Goal: Task Accomplishment & Management: Manage account settings

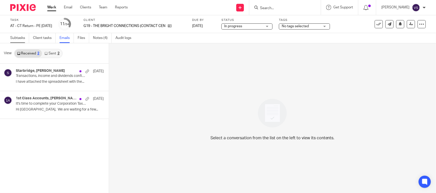
click at [14, 39] on link "Subtasks" at bounding box center [19, 38] width 19 height 10
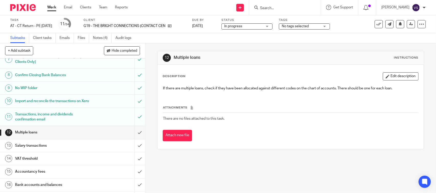
scroll to position [128, 0]
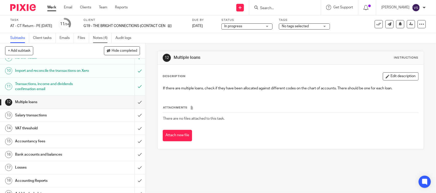
click at [101, 38] on link "Notes (4)" at bounding box center [102, 38] width 19 height 10
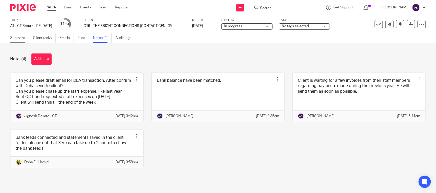
click at [23, 38] on link "Subtasks" at bounding box center [19, 38] width 19 height 10
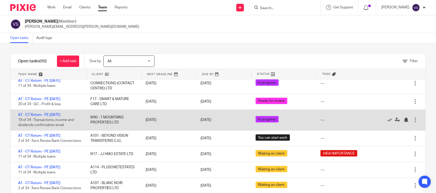
scroll to position [255, 0]
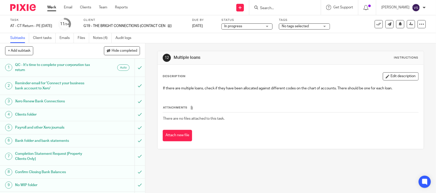
scroll to position [96, 0]
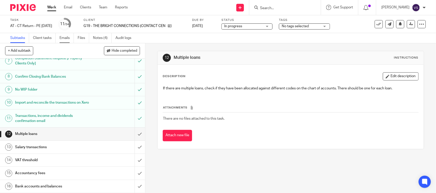
click at [62, 39] on link "Emails" at bounding box center [66, 38] width 14 height 10
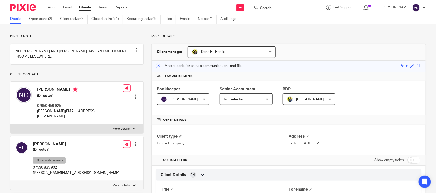
scroll to position [64, 0]
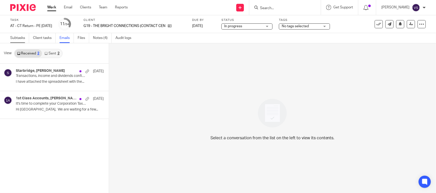
click at [22, 39] on link "Subtasks" at bounding box center [19, 38] width 19 height 10
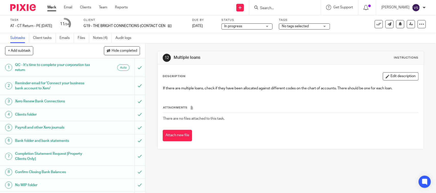
scroll to position [128, 0]
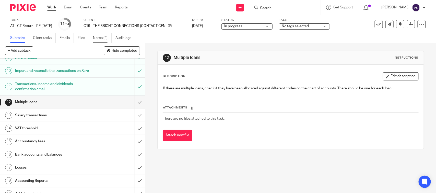
click at [104, 40] on link "Notes (4)" at bounding box center [102, 38] width 19 height 10
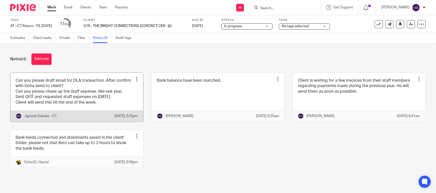
click at [93, 102] on link at bounding box center [76, 97] width 133 height 49
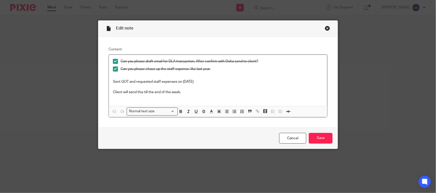
click at [325, 27] on div "Close this dialog window" at bounding box center [327, 28] width 5 height 5
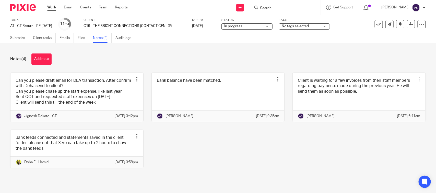
click at [272, 25] on div "In progress In progress" at bounding box center [246, 26] width 51 height 6
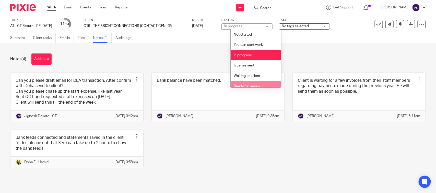
click at [255, 87] on span "Ready for review" at bounding box center [247, 87] width 27 height 4
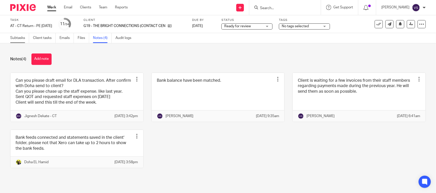
click at [20, 40] on link "Subtasks" at bounding box center [19, 38] width 19 height 10
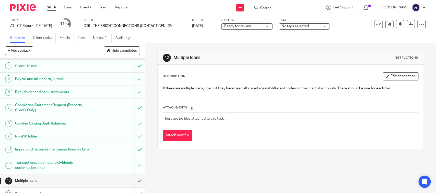
scroll to position [64, 0]
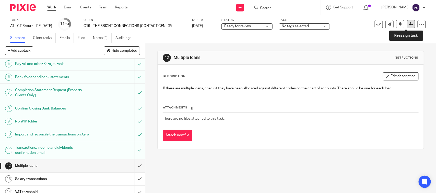
click at [409, 26] on icon at bounding box center [411, 24] width 4 height 4
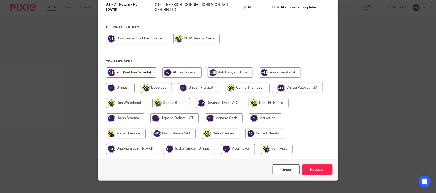
scroll to position [55, 0]
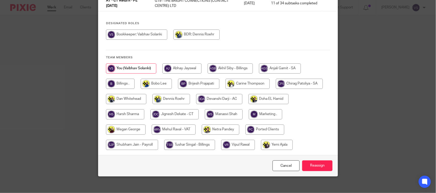
click at [165, 110] on input "radio" at bounding box center [174, 115] width 48 height 10
radio input "true"
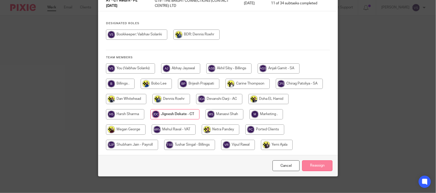
click at [317, 161] on input "Reassign" at bounding box center [317, 166] width 30 height 11
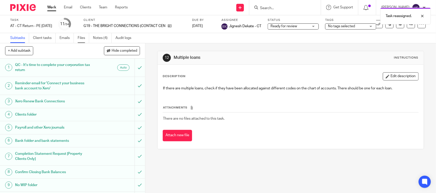
click at [84, 40] on link "Files" at bounding box center [83, 38] width 11 height 10
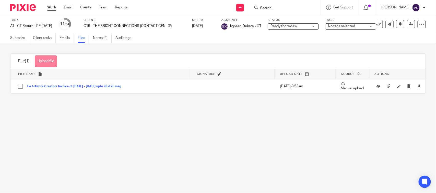
click at [51, 66] on button "Upload file" at bounding box center [46, 61] width 22 height 11
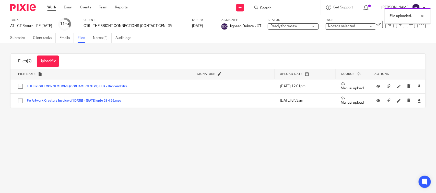
click at [64, 87] on button "THE BRIGHT CONNECTIONS (CONTACT CENTRE) LTD - Dividend.xlsx" at bounding box center [79, 87] width 104 height 4
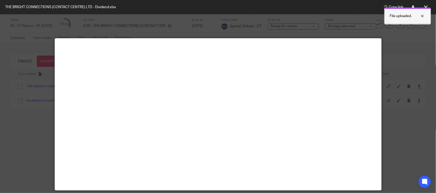
click at [419, 16] on div at bounding box center [418, 16] width 14 height 6
click at [398, 70] on div at bounding box center [218, 96] width 436 height 193
click at [391, 41] on div at bounding box center [218, 96] width 436 height 193
click at [428, 6] on button at bounding box center [425, 7] width 10 height 10
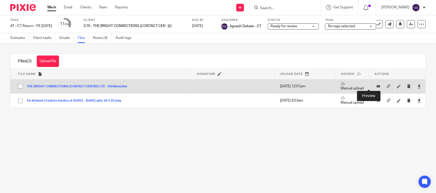
click at [376, 86] on icon at bounding box center [378, 87] width 4 height 4
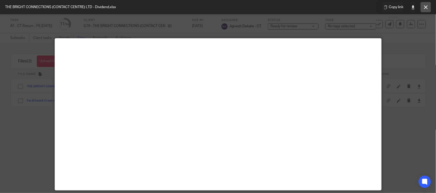
click at [425, 8] on icon at bounding box center [426, 7] width 4 height 4
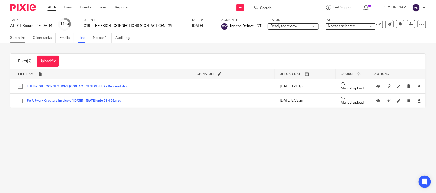
click at [21, 36] on link "Subtasks" at bounding box center [19, 38] width 19 height 10
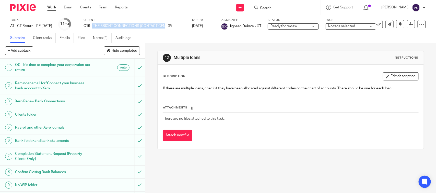
drag, startPoint x: 101, startPoint y: 25, endPoint x: 174, endPoint y: 29, distance: 73.1
click at [174, 29] on div "Client G19 - THE BRIGHT CONNECTIONS (CONTACT CENTRE) LTD" at bounding box center [134, 24] width 102 height 12
copy div "THE BRIGHT CONNECTIONS (CONTACT CENTRE) LTD"
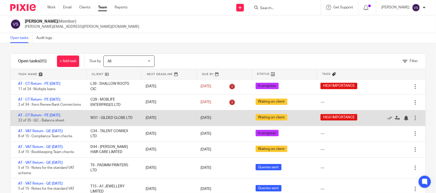
scroll to position [32, 0]
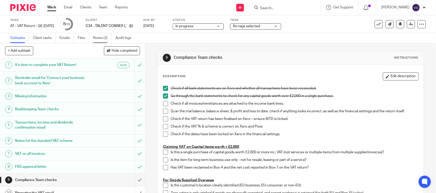
click at [101, 41] on link "Notes (2)" at bounding box center [102, 38] width 19 height 10
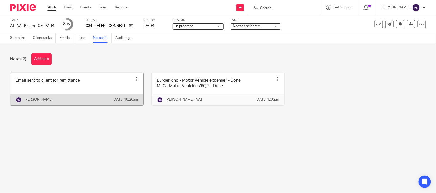
click at [87, 81] on link at bounding box center [76, 89] width 133 height 33
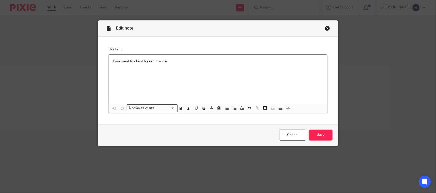
click at [190, 62] on p "Email sent to client for remittance" at bounding box center [218, 61] width 210 height 5
drag, startPoint x: 191, startPoint y: 62, endPoint x: 87, endPoint y: 95, distance: 108.5
click at [89, 63] on div "Edit note Content Email sent to client for remittance - Done Normal text size L…" at bounding box center [218, 96] width 436 height 193
click at [175, 86] on div "Email sent to client for remittance - Done" at bounding box center [218, 79] width 218 height 48
drag, startPoint x: 165, startPoint y: 59, endPoint x: 189, endPoint y: 60, distance: 24.0
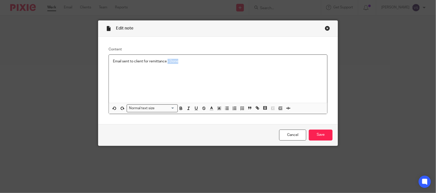
click at [189, 60] on p "Email sent to client for remittance - Done" at bounding box center [218, 61] width 210 height 5
click at [196, 63] on p "Email sent to client for remittance - Done" at bounding box center [218, 61] width 210 height 5
click at [188, 62] on p "Email sent to client for remittance - Done" at bounding box center [218, 61] width 210 height 5
click at [317, 136] on input "Save" at bounding box center [321, 135] width 24 height 11
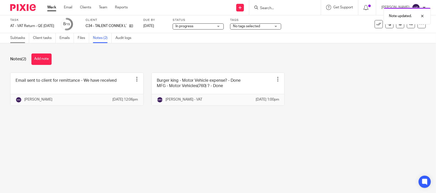
click at [16, 38] on link "Subtasks" at bounding box center [19, 38] width 19 height 10
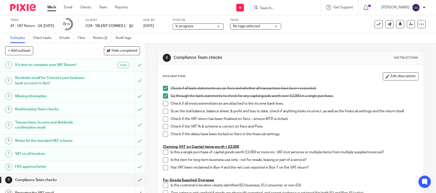
click at [224, 28] on div "In progress In progress" at bounding box center [198, 26] width 51 height 6
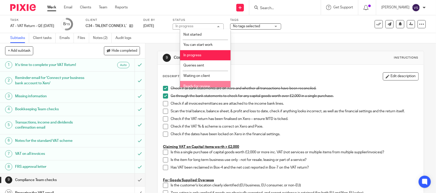
click at [208, 82] on li "Ready for review" at bounding box center [205, 86] width 51 height 10
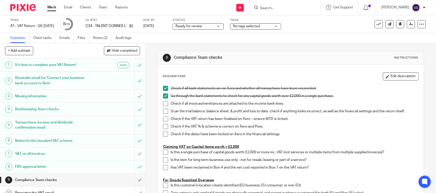
click at [338, 30] on div "Task AT - VAT Return - QE 31-08-2025 Save AT - VAT Return - QE 31-08-2025 8 /15…" at bounding box center [218, 24] width 436 height 18
click at [271, 42] on div "Subtasks Client tasks Emails Files Notes (2) Audit logs" at bounding box center [218, 38] width 436 height 10
click at [315, 36] on div "Subtasks Client tasks Emails Files Notes (2) Audit logs" at bounding box center [218, 38] width 436 height 10
click at [321, 24] on div "Task AT - VAT Return - QE 31-08-2025 Save AT - VAT Return - QE 31-08-2025 8 /15…" at bounding box center [183, 24] width 346 height 12
click at [410, 22] on link at bounding box center [411, 24] width 8 height 8
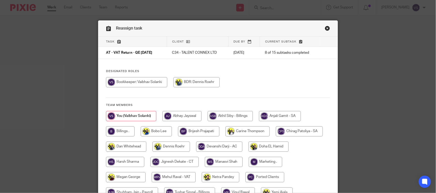
scroll to position [52, 0]
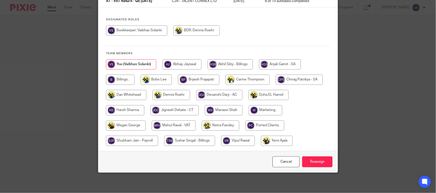
click at [170, 126] on input "radio" at bounding box center [174, 126] width 44 height 10
radio input "true"
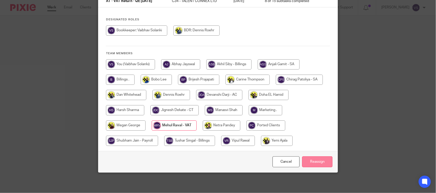
click at [317, 162] on input "Reassign" at bounding box center [317, 162] width 30 height 11
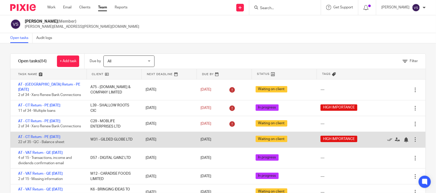
scroll to position [32, 0]
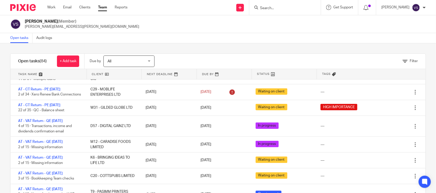
click at [277, 39] on div "Open tasks Audit logs" at bounding box center [218, 38] width 436 height 10
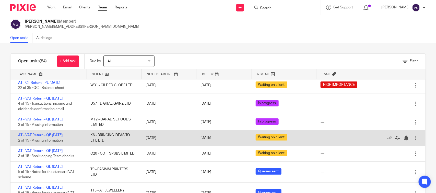
scroll to position [64, 0]
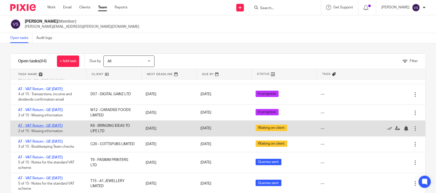
drag, startPoint x: 47, startPoint y: 132, endPoint x: 43, endPoint y: 133, distance: 3.4
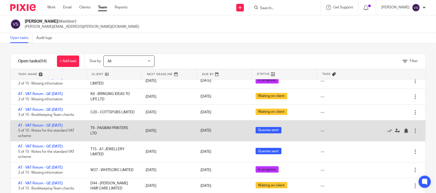
scroll to position [128, 0]
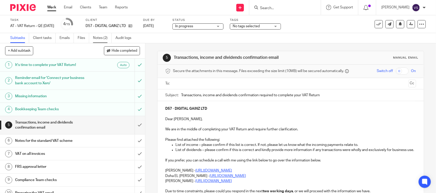
click at [104, 40] on link "Notes (2)" at bounding box center [102, 38] width 19 height 10
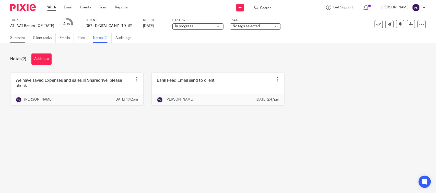
click at [19, 37] on link "Subtasks" at bounding box center [19, 38] width 19 height 10
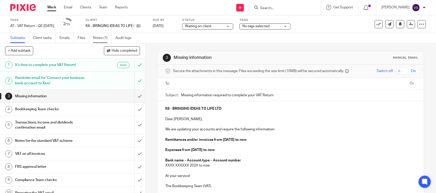
click at [105, 34] on link "Notes (1)" at bounding box center [102, 38] width 19 height 10
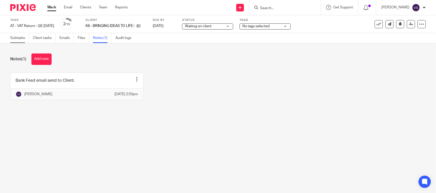
click at [13, 35] on link "Subtasks" at bounding box center [19, 38] width 19 height 10
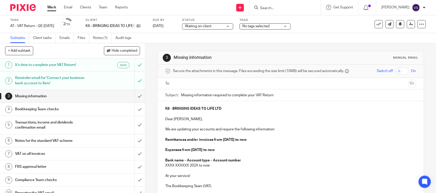
click at [63, 38] on link "Emails" at bounding box center [66, 38] width 14 height 10
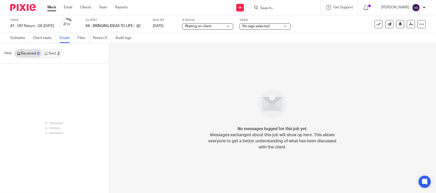
click at [48, 54] on link "Sent 2" at bounding box center [52, 54] width 20 height 8
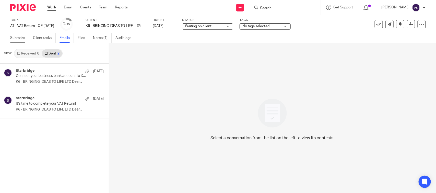
click at [20, 39] on link "Subtasks" at bounding box center [19, 38] width 19 height 10
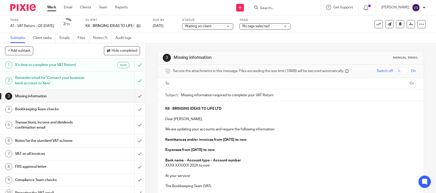
click at [26, 77] on h1 "Reminder email for 'Connect your business bank account to Xero'" at bounding box center [53, 80] width 76 height 13
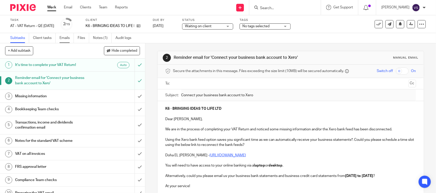
click at [63, 39] on link "Emails" at bounding box center [66, 38] width 14 height 10
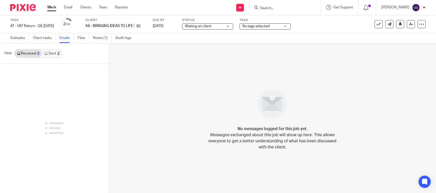
click at [52, 52] on link "Sent 2" at bounding box center [52, 54] width 20 height 8
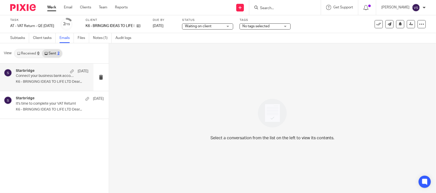
click at [33, 77] on p "Connect your business bank account to Xero" at bounding box center [45, 76] width 58 height 4
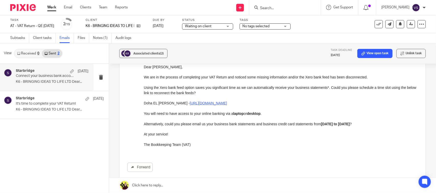
scroll to position [64, 0]
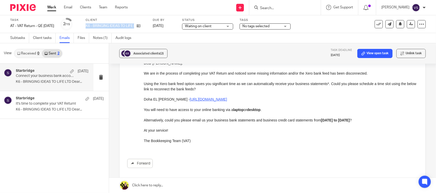
drag, startPoint x: 93, startPoint y: 25, endPoint x: 142, endPoint y: 31, distance: 49.4
click at [142, 31] on div "Task AT - VAT Return - QE 31-08-2025 Save AT - VAT Return - QE 31-08-2025 2 /15…" at bounding box center [218, 24] width 436 height 18
copy div "K6 - BRINGING IDEAS TO LIFE LTD"
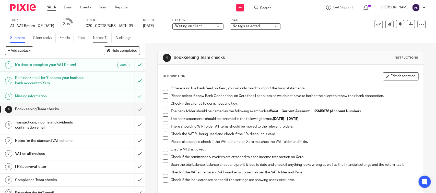
click at [100, 36] on link "Notes (1)" at bounding box center [102, 38] width 19 height 10
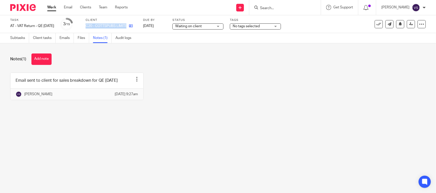
drag, startPoint x: 93, startPoint y: 25, endPoint x: 135, endPoint y: 27, distance: 42.2
click at [135, 27] on div "C20 - COTTSPUBS LIMITED" at bounding box center [111, 25] width 51 height 5
copy div "C20 - COTTSPUBS LIMITED"
click at [13, 39] on link "Subtasks" at bounding box center [19, 38] width 19 height 10
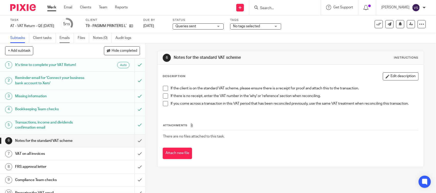
click at [67, 36] on link "Emails" at bounding box center [66, 38] width 14 height 10
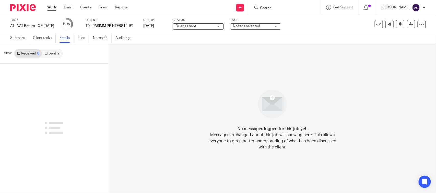
click at [53, 51] on link "Sent 2" at bounding box center [52, 54] width 20 height 8
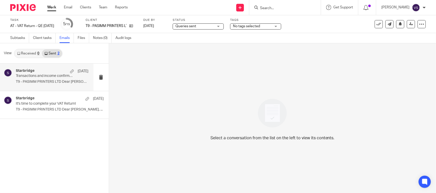
click at [35, 77] on p "Transactions and income confirmation required to complete your VAT Return" at bounding box center [45, 76] width 58 height 4
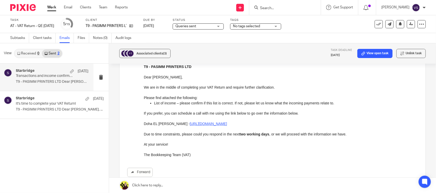
scroll to position [142, 0]
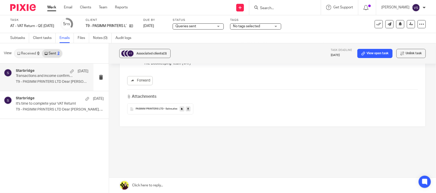
click at [154, 107] on div "PASIMM PRINTERS LTD - Sales .xlsx" at bounding box center [160, 109] width 66 height 11
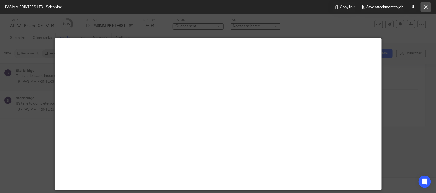
click at [428, 7] on button at bounding box center [425, 7] width 10 height 10
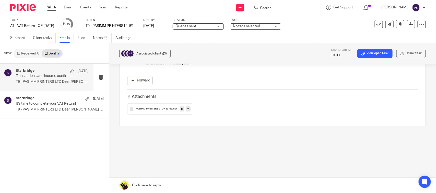
click at [186, 110] on link at bounding box center [188, 109] width 5 height 5
click at [204, 82] on div "Forward" at bounding box center [272, 80] width 290 height 9
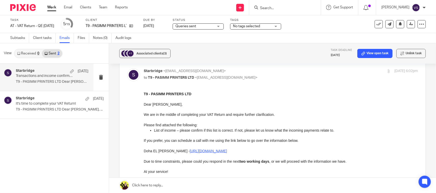
scroll to position [0, 0]
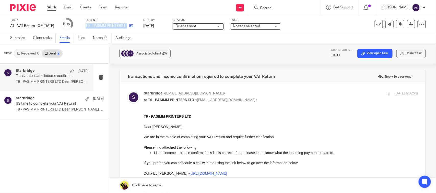
drag, startPoint x: 92, startPoint y: 26, endPoint x: 136, endPoint y: 24, distance: 43.4
click at [136, 24] on div "T9 - PASIMM PRINTERS LTD" at bounding box center [111, 25] width 51 height 5
copy div "T9 - PASIMM PRINTERS LTD"
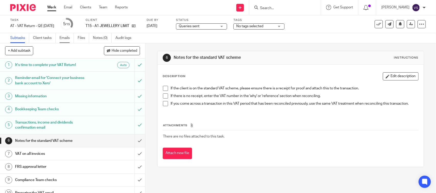
click at [66, 38] on link "Emails" at bounding box center [66, 38] width 14 height 10
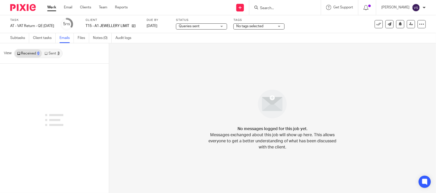
click at [51, 51] on link "Sent 3" at bounding box center [52, 54] width 20 height 8
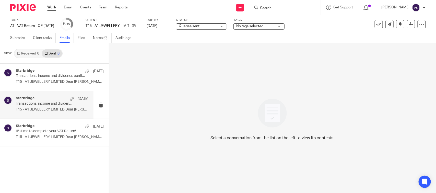
drag, startPoint x: 36, startPoint y: 83, endPoint x: 42, endPoint y: 95, distance: 13.0
click at [36, 82] on p "T15 - A1 JEWELLERY LIMITED Dear Alexander, ..." at bounding box center [60, 82] width 88 height 4
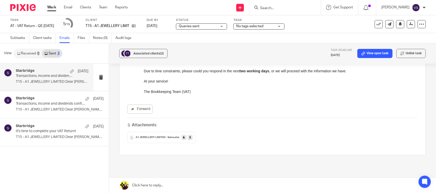
scroll to position [128, 0]
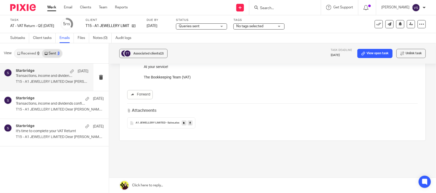
click at [188, 126] on link at bounding box center [190, 123] width 5 height 5
click at [364, 97] on div "Forward" at bounding box center [272, 94] width 290 height 9
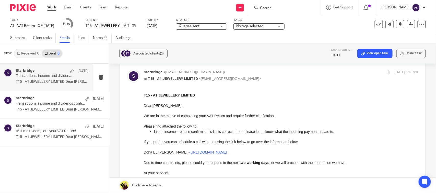
scroll to position [32, 0]
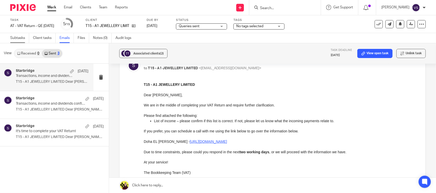
click at [18, 38] on link "Subtasks" at bounding box center [19, 38] width 19 height 10
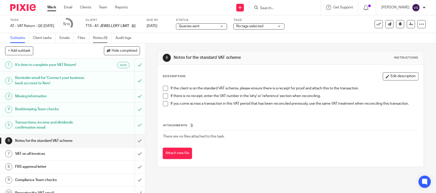
drag, startPoint x: 98, startPoint y: 40, endPoint x: 100, endPoint y: 63, distance: 23.4
click at [98, 40] on link "Notes (0)" at bounding box center [102, 38] width 19 height 10
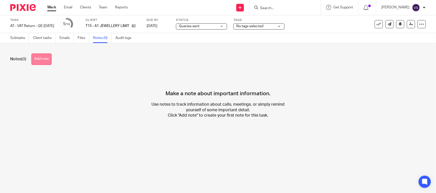
click at [45, 61] on button "Add note" at bounding box center [41, 59] width 20 height 11
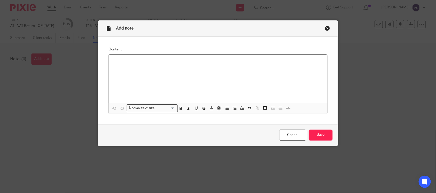
click at [123, 68] on div at bounding box center [218, 79] width 218 height 48
click at [316, 136] on input "Save" at bounding box center [321, 135] width 24 height 11
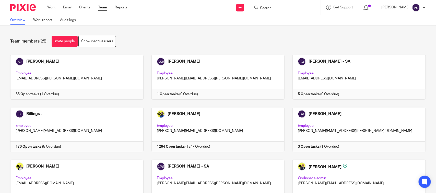
scroll to position [346, 0]
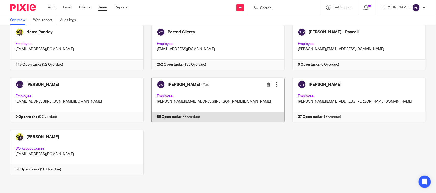
click at [219, 86] on link at bounding box center [213, 100] width 141 height 45
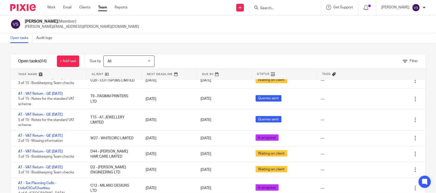
scroll to position [160, 0]
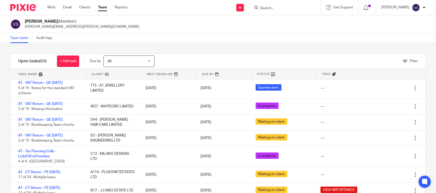
click at [211, 60] on div "Filter" at bounding box center [296, 61] width 258 height 15
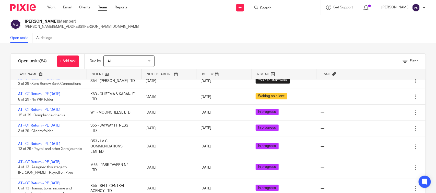
scroll to position [638, 0]
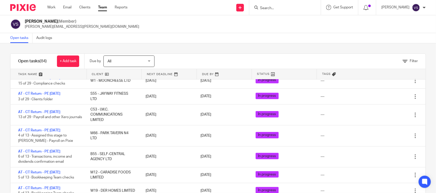
click at [280, 7] on input "Search" at bounding box center [282, 8] width 46 height 5
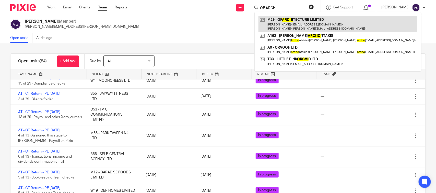
type input "OF ARCHI"
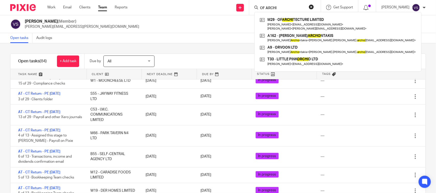
drag, startPoint x: 278, startPoint y: 8, endPoint x: 261, endPoint y: 11, distance: 18.1
click at [261, 11] on div "OF ARCHI M29 - OF ARCHI TECTURE LIMITED Jongwon Na < na@studio-of.co.uk > James…" at bounding box center [284, 7] width 71 height 15
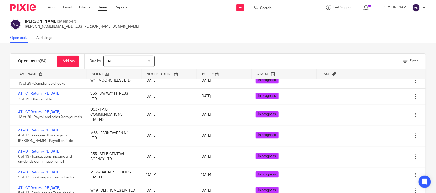
click at [202, 19] on div "Vaibhav Solanki (Member) vaibhav.solanki@confiancebizsol.com" at bounding box center [217, 24] width 415 height 11
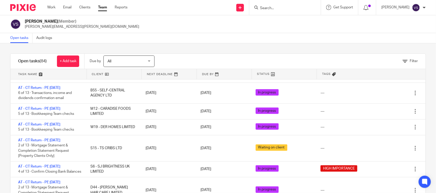
scroll to position [734, 0]
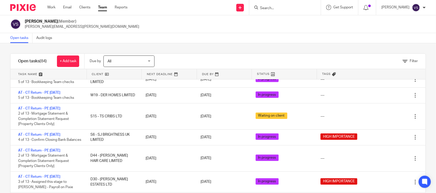
click at [215, 44] on div "Filter tasks Only show tasks matching all of these conditions 1 Client name Is …" at bounding box center [218, 118] width 436 height 150
click at [169, 35] on div "Open tasks Audit logs" at bounding box center [218, 38] width 436 height 10
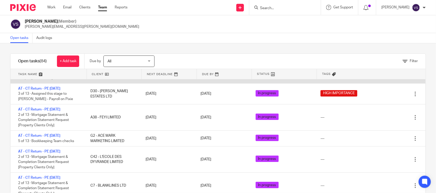
scroll to position [830, 0]
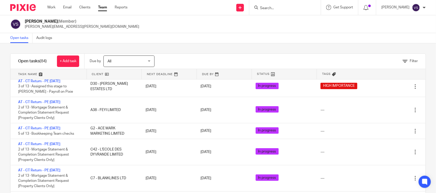
click at [223, 32] on div "Vaibhav Solanki (Member) vaibhav.solanki@confiancebizsol.com" at bounding box center [218, 24] width 436 height 18
click at [251, 42] on div "Open tasks Audit logs" at bounding box center [218, 38] width 436 height 10
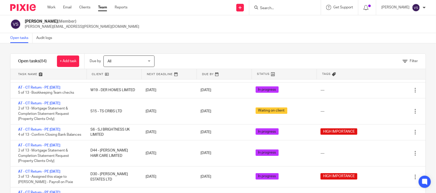
scroll to position [734, 0]
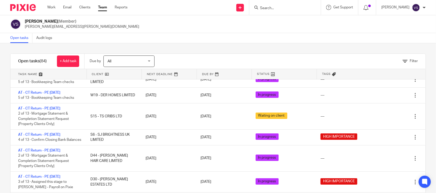
click at [238, 43] on div "Open tasks Audit logs" at bounding box center [218, 38] width 436 height 10
click at [217, 38] on div "Open tasks Audit logs" at bounding box center [218, 38] width 436 height 10
click at [228, 46] on div "Filter tasks Only show tasks matching all of these conditions 1 Client name Is …" at bounding box center [218, 118] width 436 height 150
click at [264, 8] on input "Search" at bounding box center [282, 8] width 46 height 5
drag, startPoint x: 274, startPoint y: 4, endPoint x: 259, endPoint y: 4, distance: 14.8
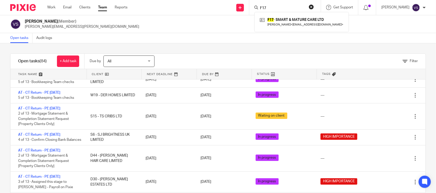
click at [259, 4] on div "F17" at bounding box center [283, 7] width 59 height 6
click at [269, 8] on input "F17" at bounding box center [282, 8] width 46 height 5
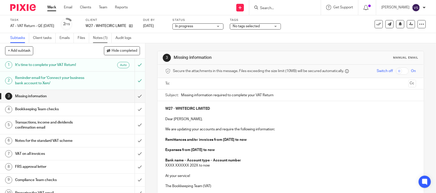
click at [102, 36] on link "Notes (1)" at bounding box center [102, 38] width 19 height 10
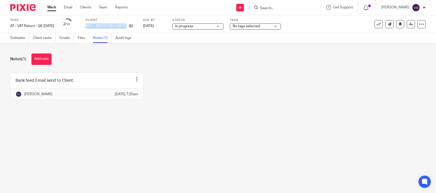
drag, startPoint x: 92, startPoint y: 26, endPoint x: 134, endPoint y: 22, distance: 42.3
click at [134, 22] on div "Task AT - VAT Return - QE [DATE] Save AT - VAT Return - QE [DATE] 2 /15 Client …" at bounding box center [183, 24] width 346 height 12
copy div "W27 - WHITECIRC LIMITED"
click at [197, 63] on div "Notes (1) Add note" at bounding box center [217, 59] width 415 height 11
click at [10, 40] on link "Subtasks" at bounding box center [19, 38] width 19 height 10
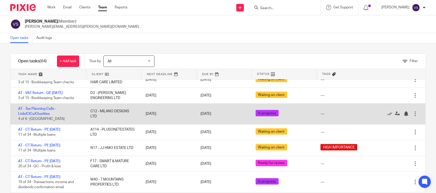
scroll to position [191, 0]
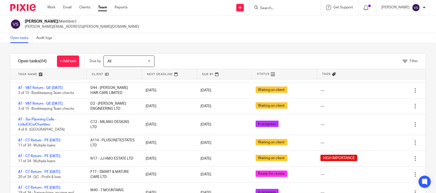
click at [233, 46] on div "Filter tasks Only show tasks matching all of these conditions 1 Client name Is …" at bounding box center [218, 118] width 436 height 150
click at [212, 47] on div "Filter tasks Only show tasks matching all of these conditions 1 Client name Is …" at bounding box center [218, 118] width 436 height 150
click at [292, 36] on div "Open tasks Audit logs" at bounding box center [218, 38] width 436 height 10
click at [211, 48] on div "Filter tasks Only show tasks matching all of these conditions 1 Client name Is …" at bounding box center [218, 118] width 436 height 150
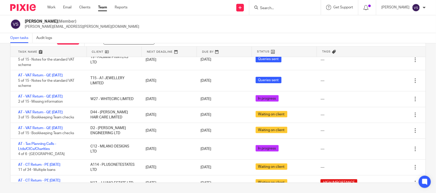
scroll to position [160, 0]
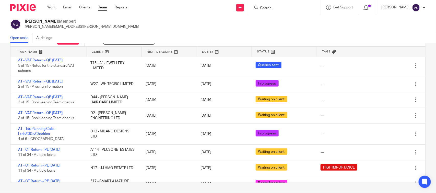
click at [0, 85] on div "Filter tasks Only show tasks matching all of these conditions 1 Client name Is …" at bounding box center [218, 118] width 436 height 150
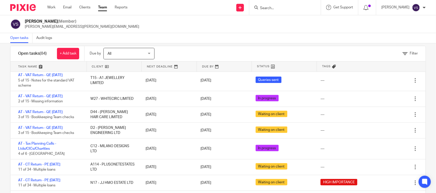
scroll to position [0, 0]
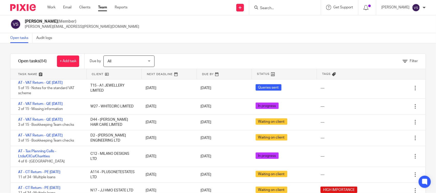
click at [177, 41] on div "Open tasks Audit logs" at bounding box center [218, 38] width 436 height 10
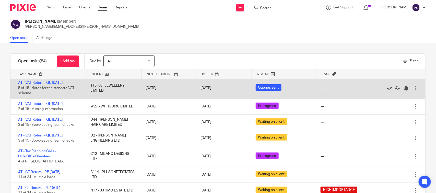
scroll to position [191, 0]
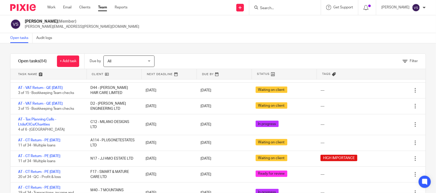
click at [0, 86] on div "Filter tasks Only show tasks matching all of these conditions 1 Client name Is …" at bounding box center [218, 118] width 436 height 150
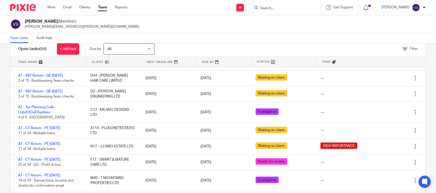
scroll to position [22, 0]
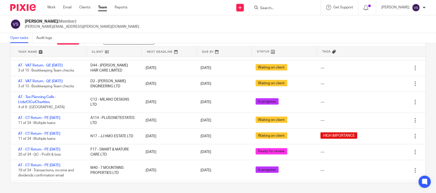
click at [1, 81] on div "Filter tasks Only show tasks matching all of these conditions 1 Client name Is …" at bounding box center [218, 118] width 436 height 150
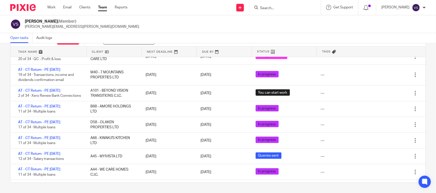
scroll to position [319, 0]
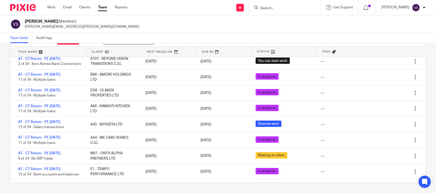
click at [0, 115] on div "Filter tasks Only show tasks matching all of these conditions 1 Client name Is …" at bounding box center [218, 118] width 436 height 150
click at [1, 115] on div "Filter tasks Only show tasks matching all of these conditions 1 Client name Is …" at bounding box center [218, 118] width 436 height 150
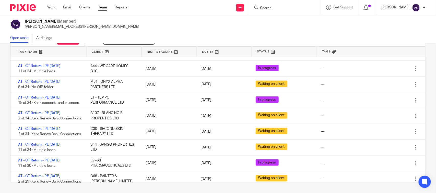
scroll to position [415, 0]
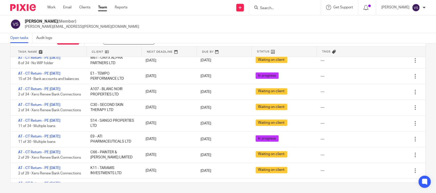
click at [184, 20] on div "Vaibhav Solanki (Member) vaibhav.solanki@confiancebizsol.com" at bounding box center [217, 24] width 415 height 11
click at [221, 27] on div "Vaibhav Solanki (Member) vaibhav.solanki@confiancebizsol.com" at bounding box center [217, 24] width 415 height 11
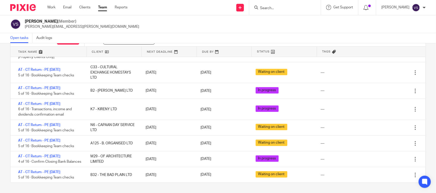
scroll to position [1492, 0]
click at [239, 27] on div "Vaibhav Solanki (Member) vaibhav.solanki@confiancebizsol.com" at bounding box center [217, 24] width 415 height 11
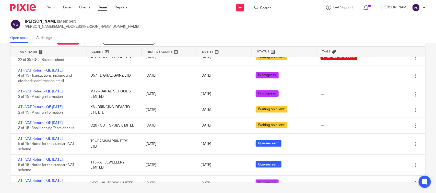
scroll to position [0, 0]
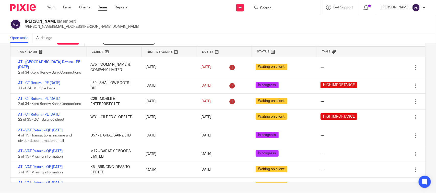
click at [294, 26] on div "Vaibhav Solanki (Member) vaibhav.solanki@confiancebizsol.com" at bounding box center [217, 24] width 415 height 11
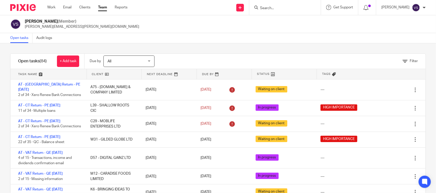
click at [167, 46] on div "Filter tasks Only show tasks matching all of these conditions 1 Client name Is …" at bounding box center [218, 118] width 436 height 150
click at [172, 35] on div "Open tasks Audit logs" at bounding box center [218, 38] width 436 height 10
click at [256, 47] on div "Filter tasks Only show tasks matching all of these conditions 1 Client name Is …" at bounding box center [218, 118] width 436 height 150
click at [199, 49] on div "Filter tasks Only show tasks matching all of these conditions 1 Client name Is …" at bounding box center [218, 118] width 436 height 150
click at [213, 49] on div "Filter tasks Only show tasks matching all of these conditions 1 Client name Is …" at bounding box center [218, 118] width 436 height 150
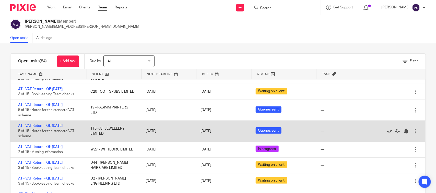
scroll to position [128, 0]
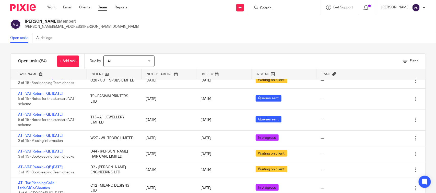
click at [270, 45] on div "Filter tasks Only show tasks matching all of these conditions 1 Client name Is …" at bounding box center [218, 118] width 436 height 150
click at [225, 48] on div "Filter tasks Only show tasks matching all of these conditions 1 Client name Is …" at bounding box center [218, 118] width 436 height 150
click at [264, 48] on div "Filter tasks Only show tasks matching all of these conditions 1 Client name Is …" at bounding box center [218, 118] width 436 height 150
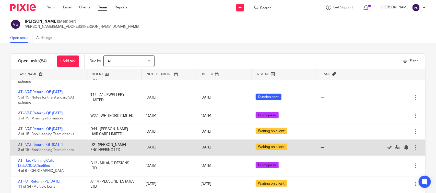
scroll to position [160, 0]
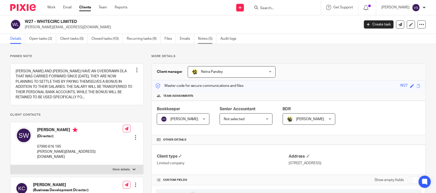
click at [202, 38] on link "Notes (5)" at bounding box center [207, 39] width 19 height 10
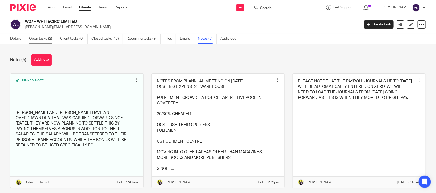
click at [38, 41] on link "Open tasks (2)" at bounding box center [42, 39] width 27 height 10
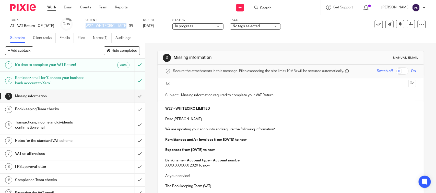
click at [134, 29] on div "Task AT - VAT Return - QE [DATE] Save AT - VAT Return - QE [DATE] 2 /15 Client …" at bounding box center [183, 24] width 346 height 12
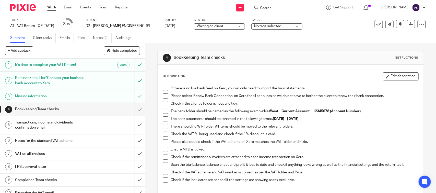
click at [100, 36] on link "Notes (2)" at bounding box center [102, 38] width 19 height 10
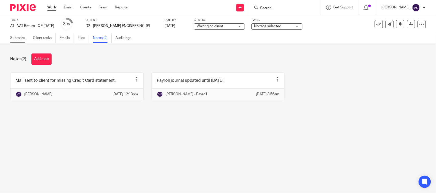
click at [17, 39] on link "Subtasks" at bounding box center [19, 38] width 19 height 10
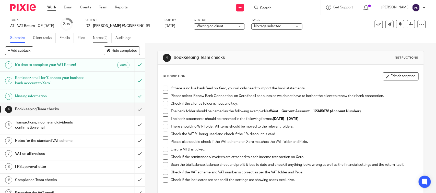
click at [100, 37] on link "Notes (2)" at bounding box center [102, 38] width 19 height 10
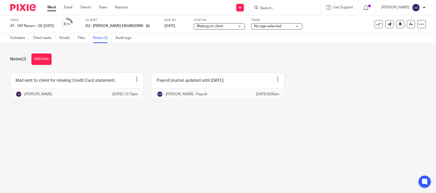
click at [175, 57] on div "Notes (2) Add note" at bounding box center [217, 59] width 415 height 11
click at [153, 52] on div "Notes (2) Add note Mail sent to client for missing Credit Card statement. Edit …" at bounding box center [218, 80] width 436 height 75
click at [139, 60] on div "Notes (2) Add note" at bounding box center [217, 59] width 415 height 11
click at [9, 37] on div "Subtasks Client tasks Emails Files Notes (2) Audit logs" at bounding box center [72, 38] width 144 height 10
click at [15, 38] on link "Subtasks" at bounding box center [19, 38] width 19 height 10
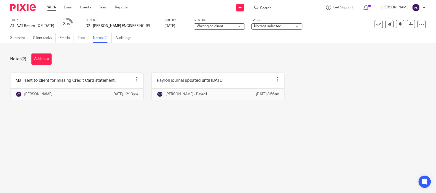
click at [169, 58] on div "Notes (2) Add note" at bounding box center [217, 59] width 415 height 11
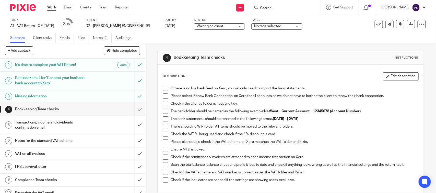
click at [290, 44] on div "4 Bookkeeping Team checks Instructions Description Edit description If there is…" at bounding box center [290, 147] width 266 height 208
click at [100, 35] on link "Notes (2)" at bounding box center [102, 38] width 19 height 10
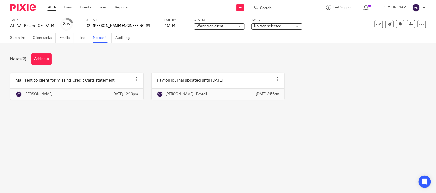
click at [13, 40] on link "Subtasks" at bounding box center [19, 38] width 19 height 10
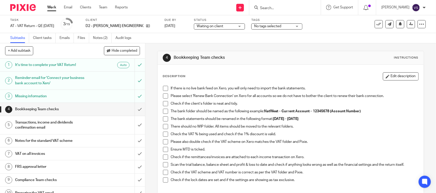
drag, startPoint x: 230, startPoint y: 45, endPoint x: 137, endPoint y: 57, distance: 94.2
click at [230, 45] on div "4 Bookkeeping Team checks Instructions Description Edit description If there is…" at bounding box center [290, 147] width 266 height 208
click at [67, 51] on div "+ Add subtask Hide completed Cancel + Add" at bounding box center [72, 50] width 145 height 15
click at [96, 36] on link "Notes (2)" at bounding box center [102, 38] width 19 height 10
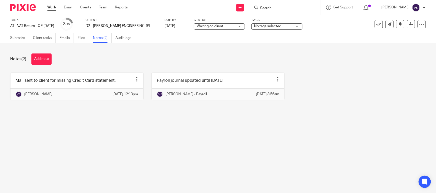
click at [137, 58] on div "Notes (2) Add note" at bounding box center [217, 59] width 415 height 11
click at [19, 38] on link "Subtasks" at bounding box center [19, 38] width 19 height 10
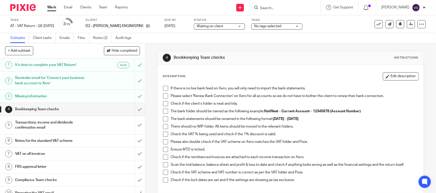
click at [266, 45] on div "4 Bookkeeping Team checks Instructions Description Edit description If there is…" at bounding box center [290, 147] width 266 height 208
click at [228, 45] on div "4 Bookkeeping Team checks Instructions Description Edit description If there is…" at bounding box center [290, 147] width 266 height 208
click at [322, 31] on div "Task AT - VAT Return - QE 31-08-2025 Save AT - VAT Return - QE 31-08-2025 3 /15…" at bounding box center [218, 24] width 436 height 18
click at [274, 45] on div "4 Bookkeeping Team checks Instructions Description Edit description If there is…" at bounding box center [290, 147] width 266 height 208
click at [279, 41] on div "Subtasks Client tasks Emails Files Notes (2) Audit logs" at bounding box center [218, 38] width 436 height 10
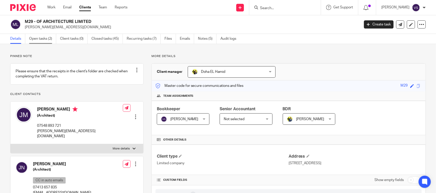
click at [42, 37] on link "Open tasks (2)" at bounding box center [42, 39] width 27 height 10
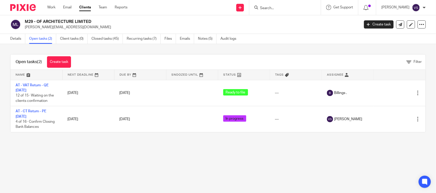
click at [152, 160] on main "M29 - OF ARCHITECTURE LIMITED [PERSON_NAME][EMAIL_ADDRESS][DOMAIN_NAME] Create …" at bounding box center [218, 96] width 436 height 193
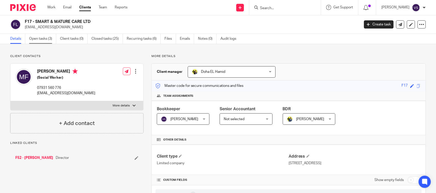
click at [43, 38] on link "Open tasks (3)" at bounding box center [42, 39] width 27 height 10
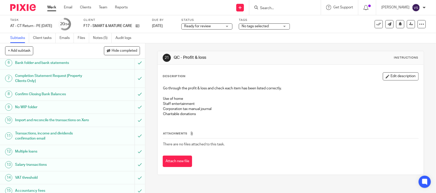
scroll to position [160, 0]
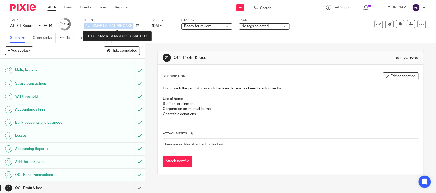
drag, startPoint x: 93, startPoint y: 25, endPoint x: 142, endPoint y: 28, distance: 48.6
click at [133, 28] on p "F17 - SMART & MATURE CARE LTD" at bounding box center [108, 25] width 50 height 5
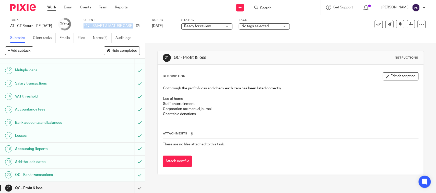
copy p "F17 - SMART & MATURE CARE"
click at [96, 37] on link "Notes (5)" at bounding box center [102, 38] width 19 height 10
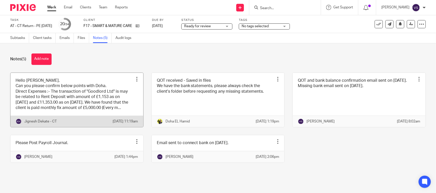
click at [82, 92] on link at bounding box center [76, 100] width 133 height 55
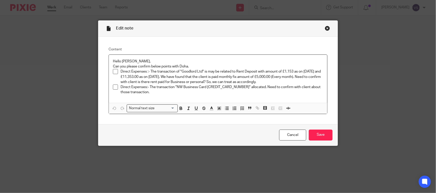
click at [325, 29] on div "Close this dialog window" at bounding box center [327, 28] width 5 height 5
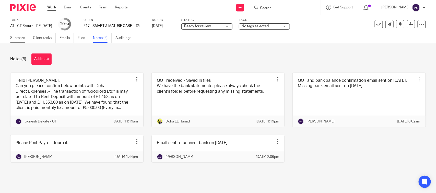
click at [10, 37] on link "Subtasks" at bounding box center [19, 38] width 19 height 10
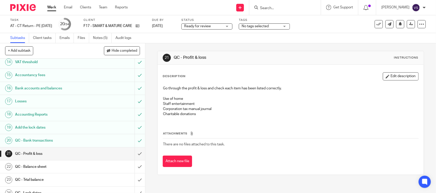
scroll to position [191, 0]
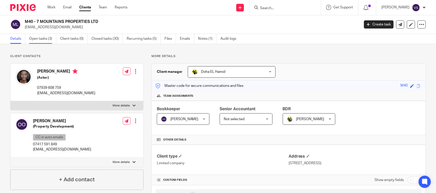
click at [44, 42] on link "Open tasks (3)" at bounding box center [42, 39] width 27 height 10
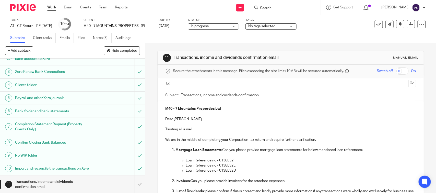
scroll to position [128, 0]
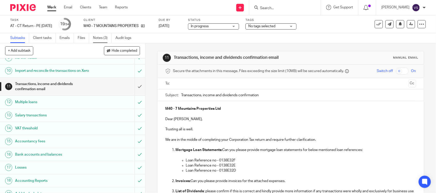
click at [96, 38] on link "Notes (3)" at bounding box center [102, 38] width 19 height 10
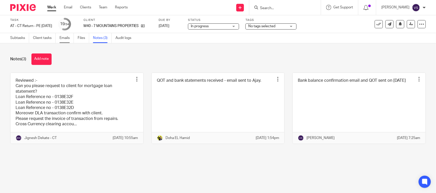
click at [66, 37] on link "Emails" at bounding box center [66, 38] width 14 height 10
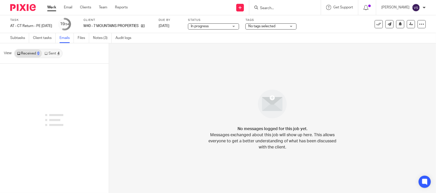
click at [49, 56] on link "Sent 4" at bounding box center [52, 54] width 20 height 8
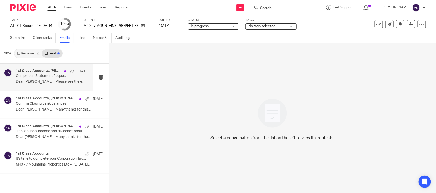
click at [57, 81] on p "Dear Ajay, Please see the email below...." at bounding box center [52, 82] width 72 height 4
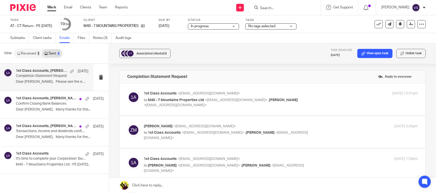
click at [30, 54] on link "Received 3" at bounding box center [28, 54] width 27 height 8
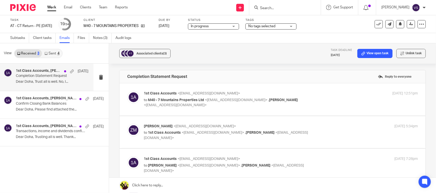
click at [40, 73] on h4 "1st Class Accounts, Zackary Momoh" at bounding box center [39, 71] width 46 height 4
click at [218, 103] on p "to M40 - 7 Mountains Properties Ltd <zackarymomoh@gmail.com> , Oladunni Onasany…" at bounding box center [235, 103] width 183 height 10
checkbox input "true"
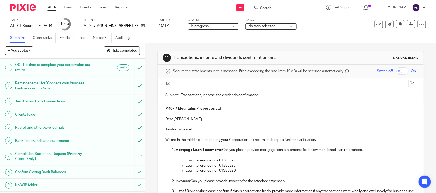
click at [232, 47] on div "11 Transactions, income and dividends confirmation email Manual email Secure th…" at bounding box center [290, 177] width 266 height 268
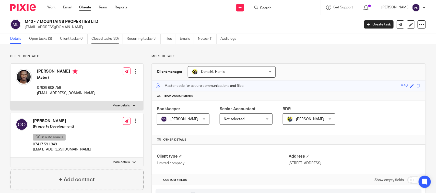
click at [104, 35] on link "Closed tasks (30)" at bounding box center [106, 39] width 31 height 10
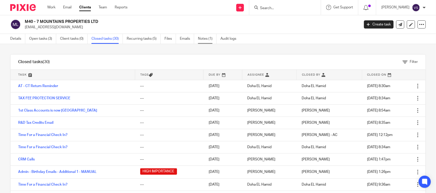
click at [206, 39] on link "Notes (1)" at bounding box center [207, 39] width 19 height 10
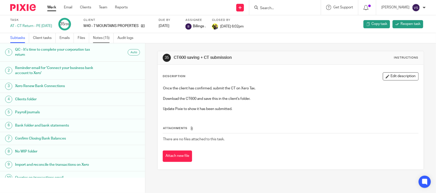
click at [100, 41] on link "Notes (15)" at bounding box center [103, 38] width 21 height 10
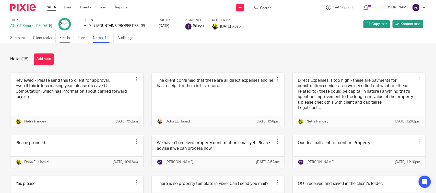
click at [68, 40] on link "Emails" at bounding box center [66, 38] width 14 height 10
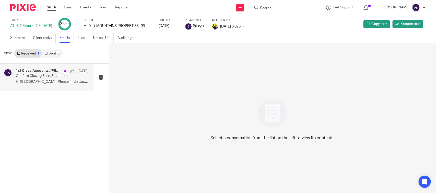
click at [31, 80] on p "Hi [GEOGRAPHIC_DATA], Please find attached the..." at bounding box center [52, 82] width 72 height 4
click at [52, 53] on link "Sent 5" at bounding box center [52, 54] width 20 height 8
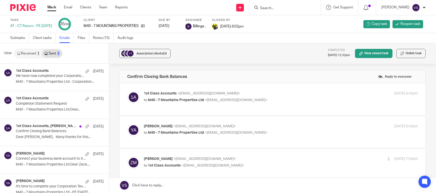
click at [25, 54] on link "Received 1" at bounding box center [28, 54] width 27 height 8
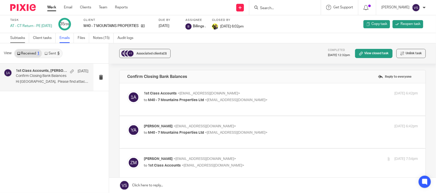
click at [13, 40] on link "Subtasks" at bounding box center [19, 38] width 19 height 10
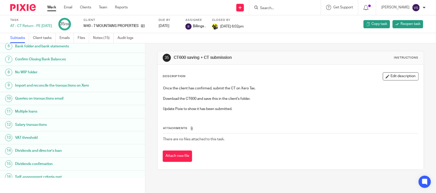
scroll to position [96, 0]
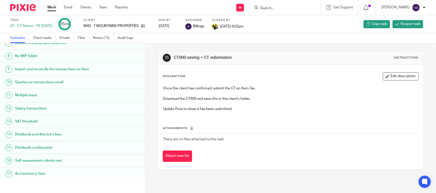
click at [40, 80] on h1 "Queries on transactions email" at bounding box center [56, 83] width 83 height 8
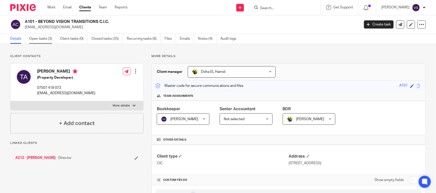
click at [35, 38] on link "Open tasks (3)" at bounding box center [42, 39] width 27 height 10
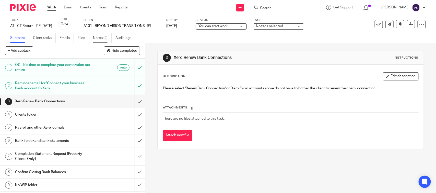
click at [101, 38] on link "Notes (2)" at bounding box center [102, 38] width 19 height 10
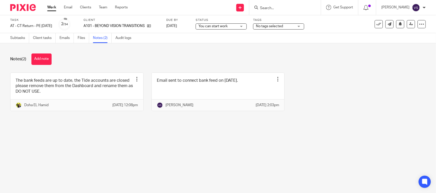
click at [255, 56] on div "Notes (2) Add note" at bounding box center [217, 59] width 415 height 11
click at [148, 61] on div "Notes (2) Add note" at bounding box center [217, 59] width 415 height 11
click at [12, 36] on link "Subtasks" at bounding box center [19, 38] width 19 height 10
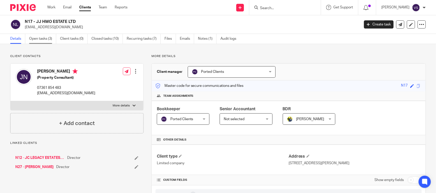
click at [45, 39] on link "Open tasks (3)" at bounding box center [42, 39] width 27 height 10
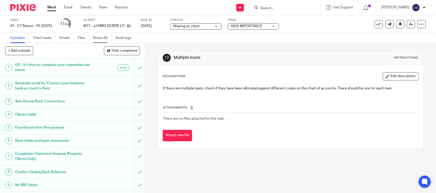
click at [101, 39] on link "Notes (8)" at bounding box center [102, 38] width 19 height 10
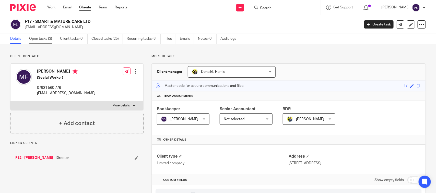
click at [50, 39] on link "Open tasks (3)" at bounding box center [42, 39] width 27 height 10
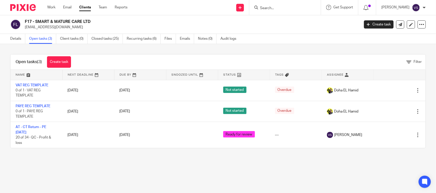
click at [222, 22] on h2 "F17 - SMART & MATURE CARE LTD" at bounding box center [157, 21] width 265 height 5
click at [186, 21] on h2 "F17 - SMART & MATURE CARE LTD" at bounding box center [157, 21] width 265 height 5
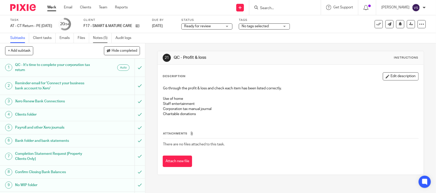
click at [105, 35] on link "Notes (5)" at bounding box center [102, 38] width 19 height 10
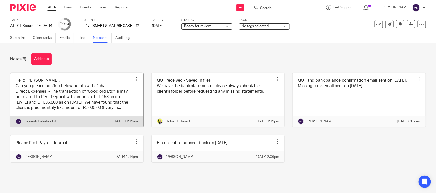
click at [96, 94] on link at bounding box center [76, 100] width 133 height 55
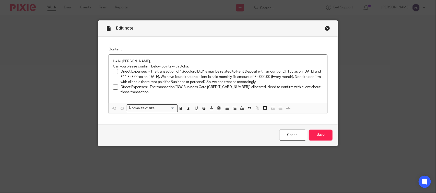
click at [325, 27] on div "Close this dialog window" at bounding box center [327, 28] width 5 height 5
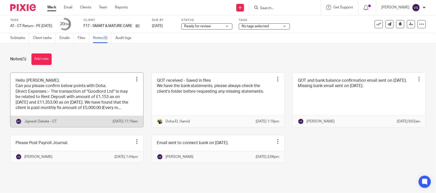
click at [101, 93] on link at bounding box center [76, 100] width 133 height 55
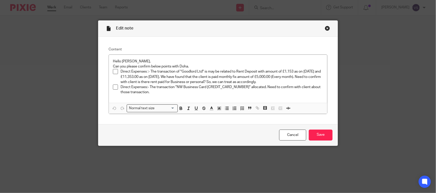
click at [325, 28] on div "Close this dialog window" at bounding box center [327, 28] width 5 height 5
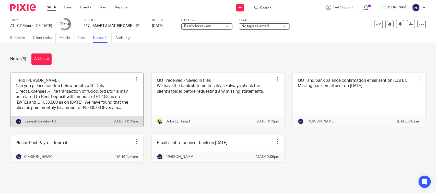
click at [68, 106] on link at bounding box center [76, 100] width 133 height 55
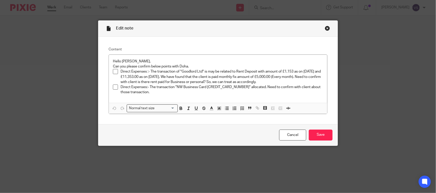
click at [325, 29] on div "Close this dialog window" at bounding box center [327, 28] width 5 height 5
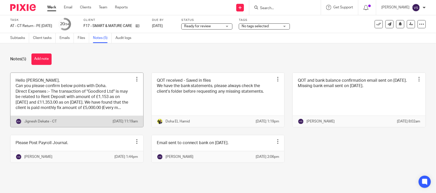
click at [71, 96] on link at bounding box center [76, 100] width 133 height 55
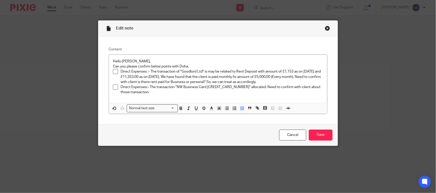
click at [254, 44] on div "Content Hello [PERSON_NAME], Can you please confirm below points with Doha. Dir…" at bounding box center [217, 81] width 239 height 88
click at [257, 79] on p "Direct Expenses :- The transaction of "Goodlord Ltd" is may be related to Rent …" at bounding box center [221, 77] width 202 height 16
click at [123, 71] on p "Direct Expenses :- The transaction of "Goodlord Ltd" is may be related to Rent …" at bounding box center [221, 77] width 202 height 16
copy p "Direct Expenses :- The transaction of "Goodlord Ltd" is may be related to Rent …"
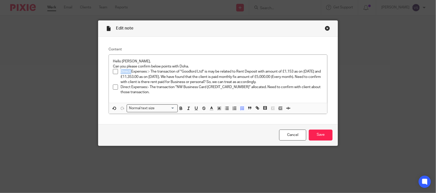
click at [131, 89] on p "Direct Expenses:- The transaction "NW Business Card [CREDIT_CARD_NUMBER]" alloc…" at bounding box center [221, 90] width 202 height 10
click at [127, 88] on p "Direct Expenses:- The transaction "NW Business Card 5473679058304781" allocated…" at bounding box center [221, 90] width 202 height 10
click at [120, 90] on p "Direct Expenses:- The transaction "NW Business Card 5473679058304781" allocated…" at bounding box center [221, 90] width 202 height 10
click at [123, 86] on p "Direct Expenses:- The transaction "NW Business Card 5473679058304781" allocated…" at bounding box center [221, 90] width 202 height 10
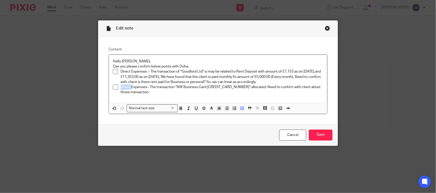
click at [123, 86] on p "Direct Expenses:- The transaction "NW Business Card 5473679058304781" allocated…" at bounding box center [221, 90] width 202 height 10
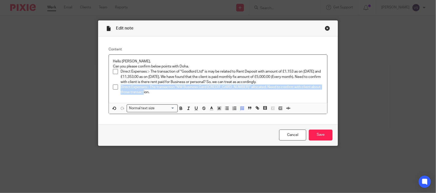
copy p "Direct Expenses:- The transaction "NW Business Card 5473679058304781" allocated…"
click at [120, 70] on p "Direct Expenses :- The transaction of "Goodlord Ltd" is may be related to Rent …" at bounding box center [221, 77] width 202 height 16
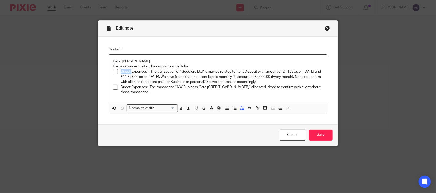
click at [120, 70] on p "Direct Expenses :- The transaction of "Goodlord Ltd" is may be related to Rent …" at bounding box center [221, 77] width 202 height 16
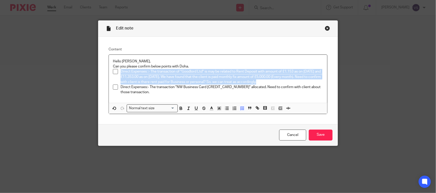
click at [299, 83] on p "Direct Expenses :- The transaction of "Goodlord Ltd" is may be related to Rent …" at bounding box center [221, 77] width 202 height 16
copy p "Direct Expenses :- The transaction of "Goodlord Ltd" is may be related to Rent …"
click at [326, 27] on div "Close this dialog window" at bounding box center [327, 28] width 5 height 5
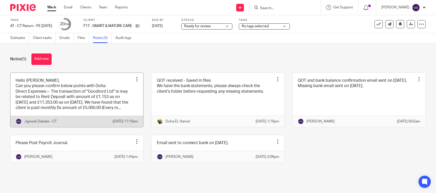
click at [84, 100] on link at bounding box center [76, 100] width 133 height 55
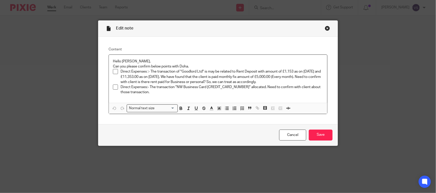
click at [325, 28] on div "Close this dialog window" at bounding box center [327, 28] width 5 height 5
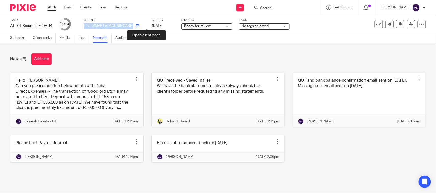
drag, startPoint x: 91, startPoint y: 25, endPoint x: 147, endPoint y: 26, distance: 55.4
click at [147, 26] on div "Task AT - CT Return - PE 31-01-2025 Save AT - CT Return - PE 31-01-2025 20 /34 …" at bounding box center [183, 24] width 346 height 12
copy div "F17 - SMART & MATURE CARE LTD"
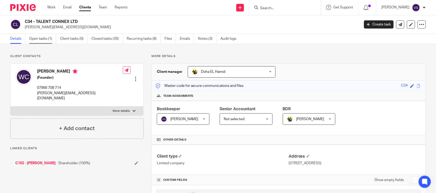
click at [42, 37] on link "Open tasks (1)" at bounding box center [42, 39] width 27 height 10
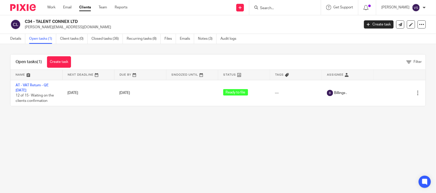
click at [230, 152] on main "C34 - TALENT CONNEX LTD [PERSON_NAME][EMAIL_ADDRESS][DOMAIN_NAME] Create task U…" at bounding box center [218, 96] width 436 height 193
click at [150, 112] on div "Open tasks (1) Create task Filter Name Next Deadline Due By Snoozed Until Statu…" at bounding box center [218, 80] width 436 height 72
click at [177, 15] on div "Send new email Create task Add client Request signature Get Support Contact Sup…" at bounding box center [285, 7] width 301 height 15
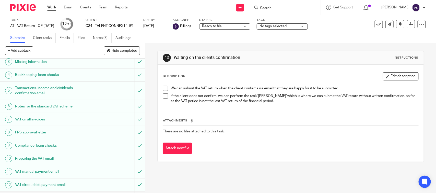
scroll to position [83, 0]
